Goal: Information Seeking & Learning: Learn about a topic

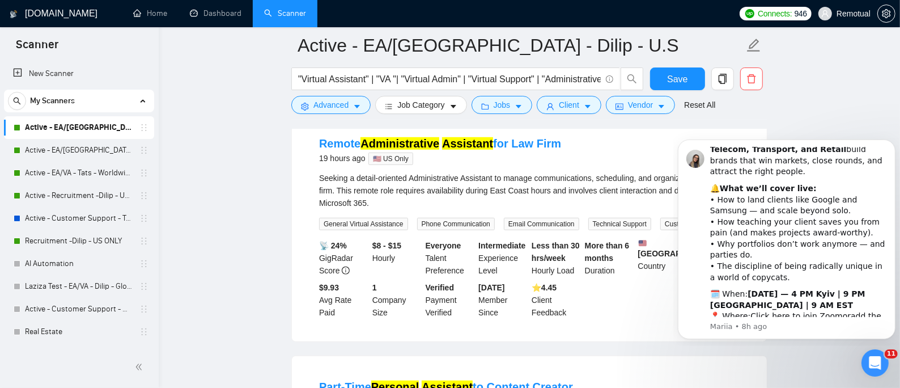
scroll to position [529, 0]
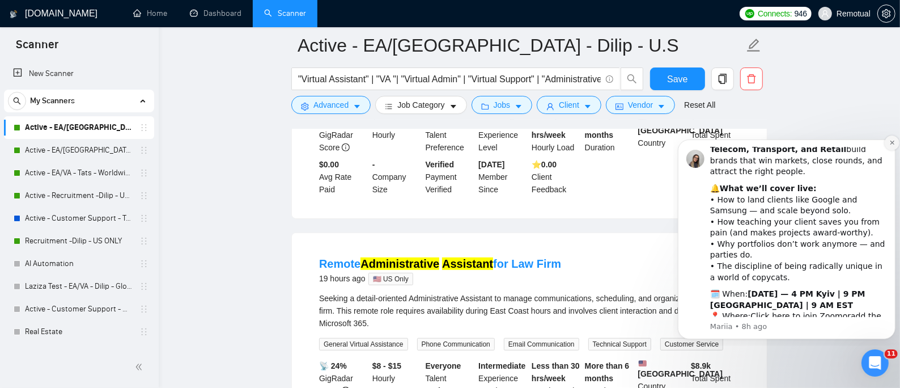
click at [889, 140] on icon "Dismiss notification" at bounding box center [892, 142] width 6 height 6
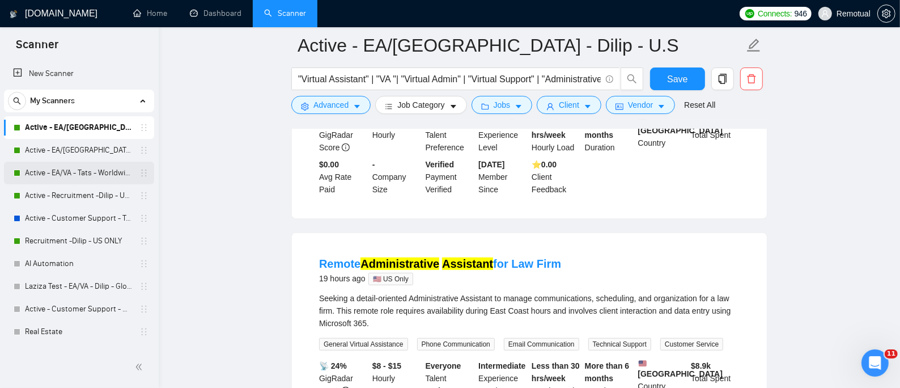
click at [73, 181] on link "Active - EA/VA - Tats - Worldwide" at bounding box center [79, 172] width 108 height 23
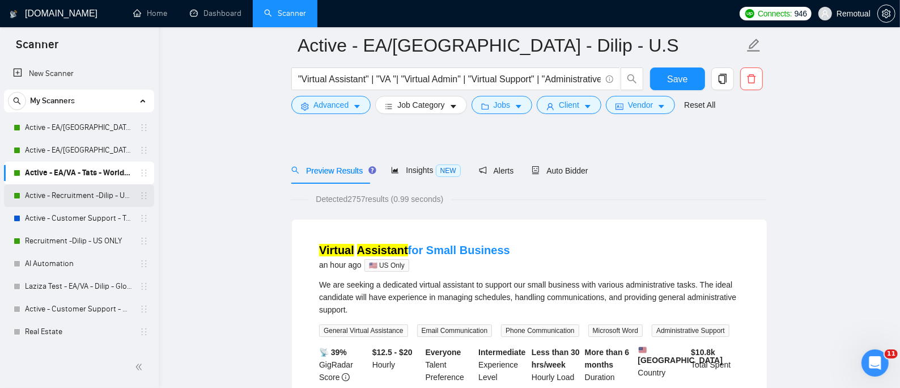
click at [75, 190] on link "Active - Recruitment -Dilip - US General" at bounding box center [79, 195] width 108 height 23
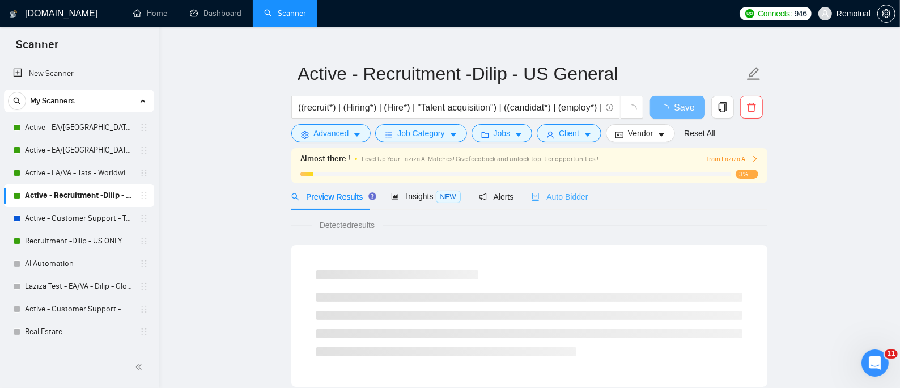
click at [547, 183] on div "Auto Bidder" at bounding box center [560, 196] width 56 height 27
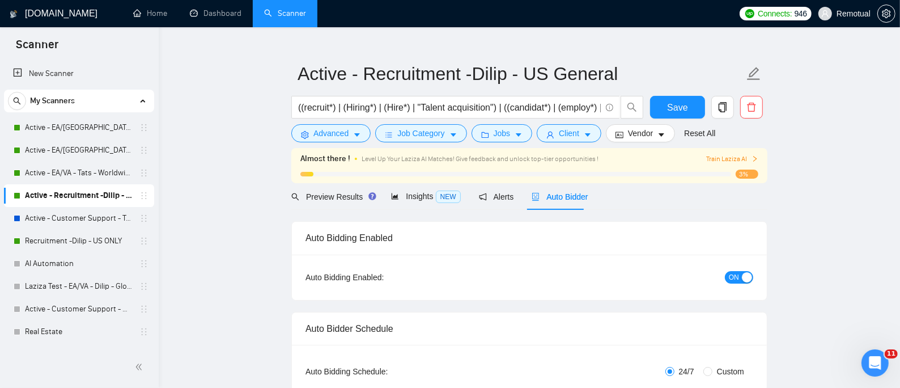
click at [733, 271] on span "ON" at bounding box center [734, 277] width 10 height 12
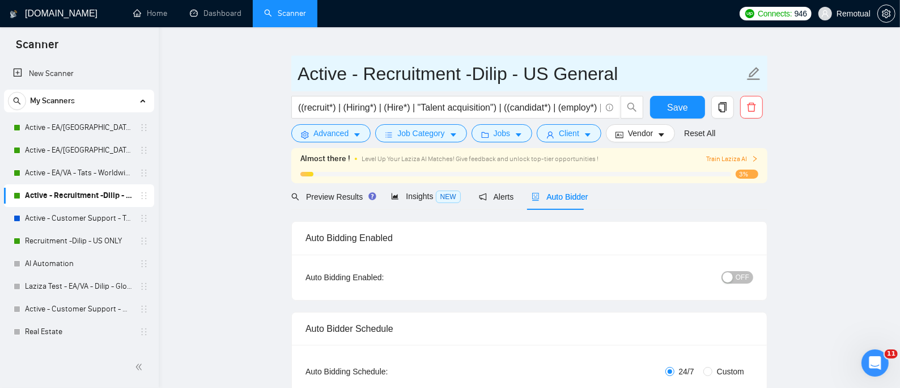
drag, startPoint x: 70, startPoint y: 244, endPoint x: 572, endPoint y: 65, distance: 533.2
click at [71, 244] on link "Recruitment -Dilip - US ONLY" at bounding box center [79, 240] width 108 height 23
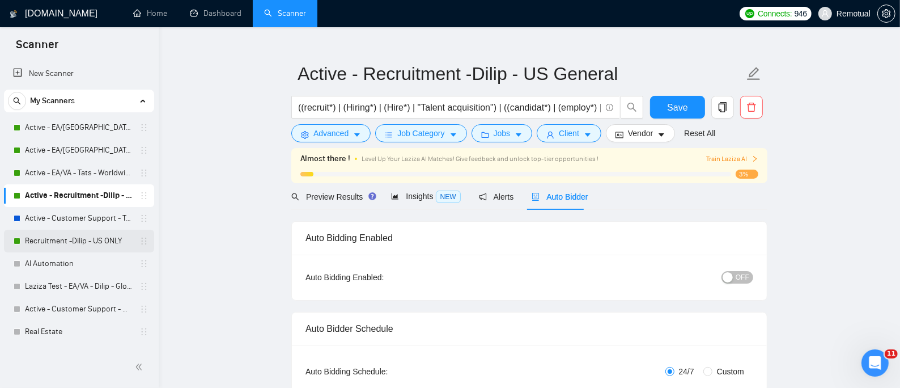
scroll to position [101, 0]
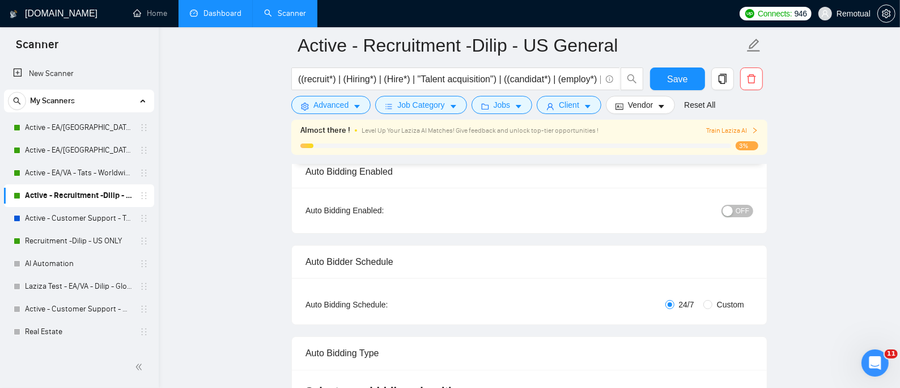
click at [229, 16] on link "Dashboard" at bounding box center [216, 13] width 52 height 10
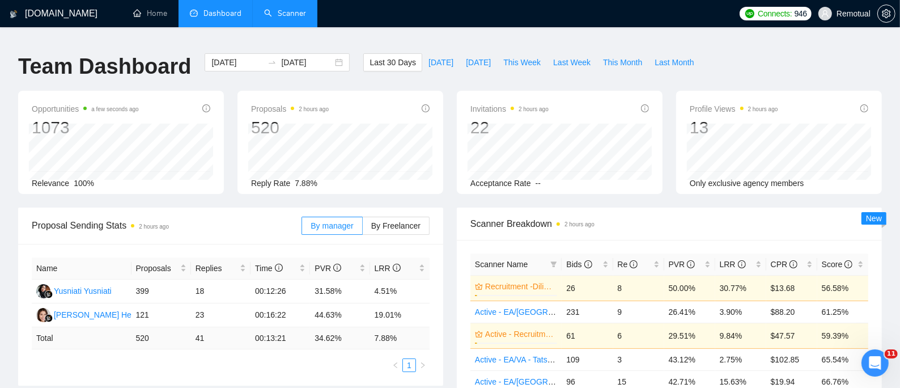
click at [287, 12] on link "Scanner" at bounding box center [285, 13] width 42 height 10
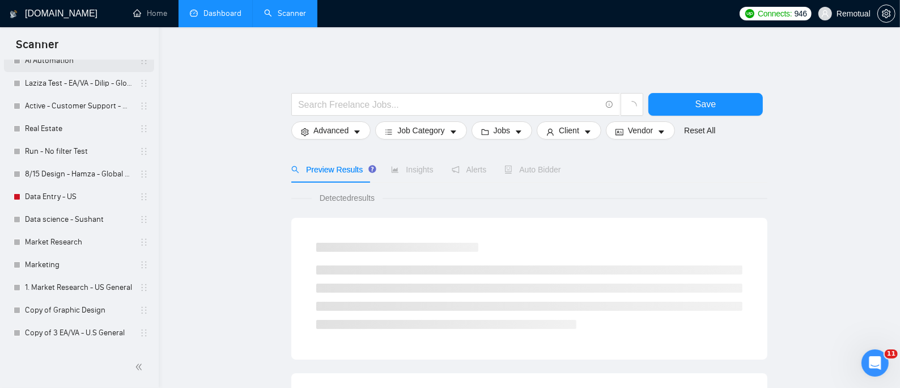
scroll to position [227, 0]
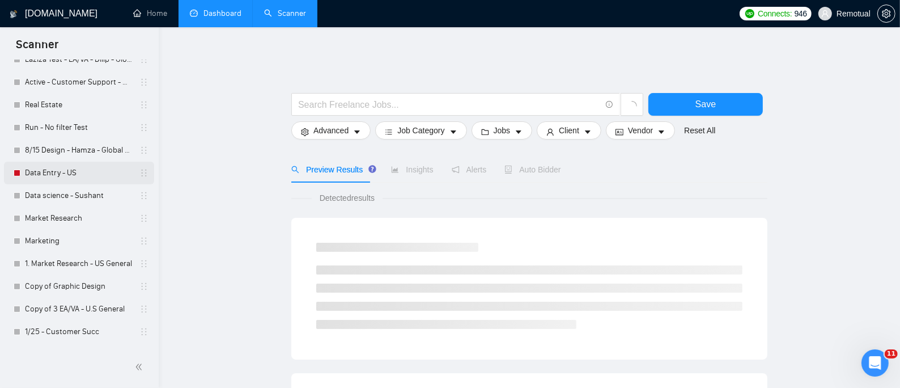
click at [49, 170] on link "Data Entry - US" at bounding box center [79, 172] width 108 height 23
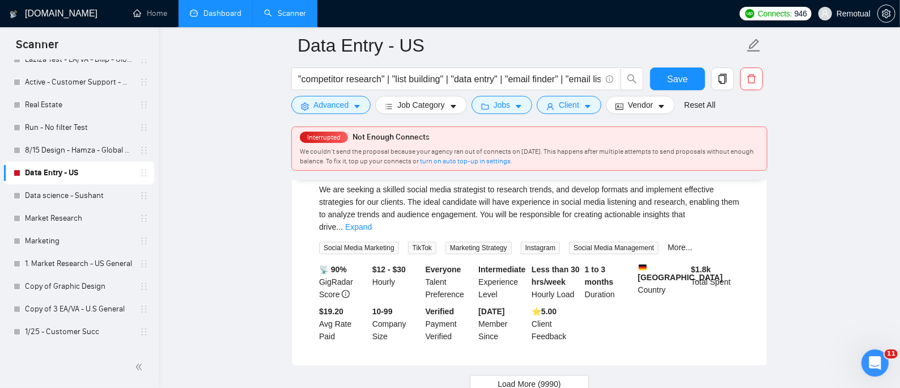
scroll to position [2454, 0]
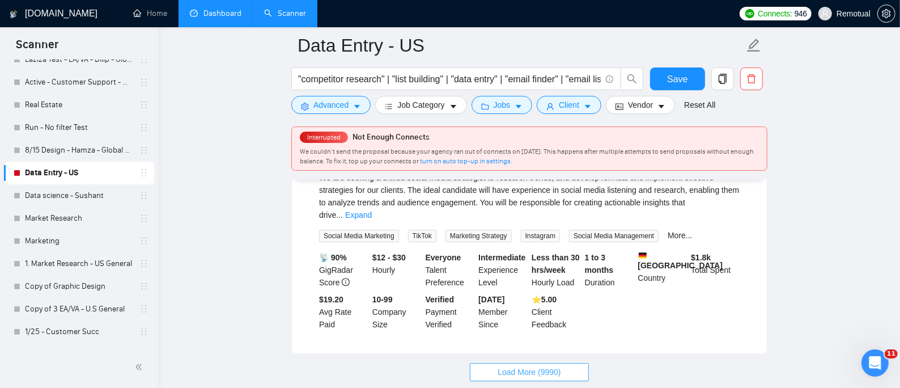
click at [535, 365] on span "Load More (9990)" at bounding box center [529, 371] width 63 height 12
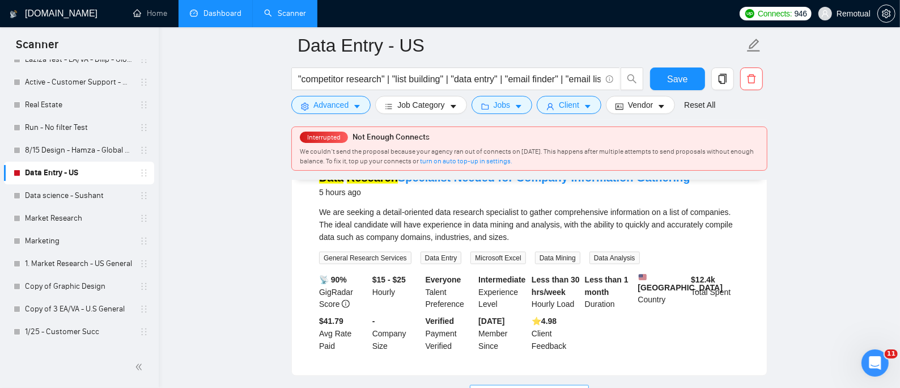
scroll to position [4902, 0]
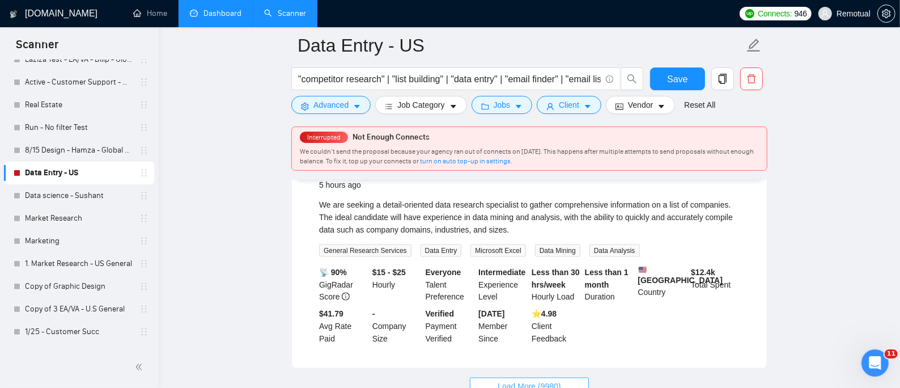
click at [535, 380] on span "Load More (9980)" at bounding box center [529, 386] width 63 height 12
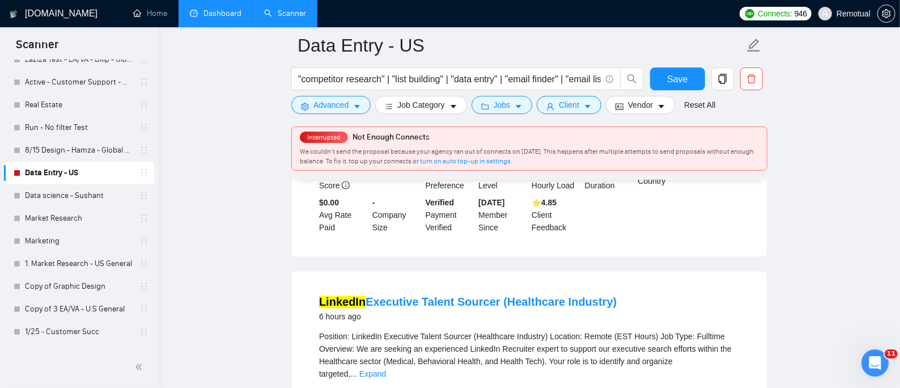
scroll to position [5280, 0]
